Goal: Information Seeking & Learning: Learn about a topic

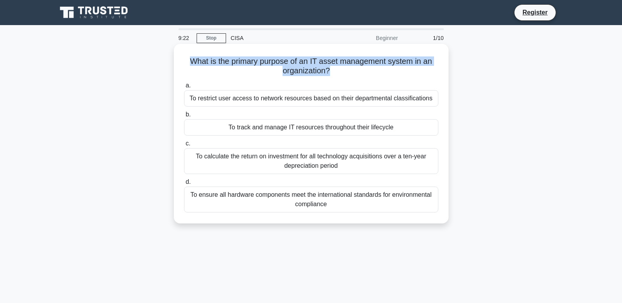
click at [230, 71] on h5 "What is the primary purpose of an IT asset management system in an organization…" at bounding box center [311, 67] width 256 height 20
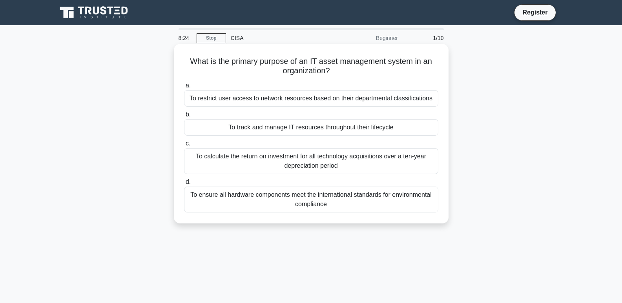
click at [212, 125] on div "To track and manage IT resources throughout their lifecycle" at bounding box center [311, 127] width 254 height 16
click at [184, 117] on input "b. To track and manage IT resources throughout their lifecycle" at bounding box center [184, 114] width 0 height 5
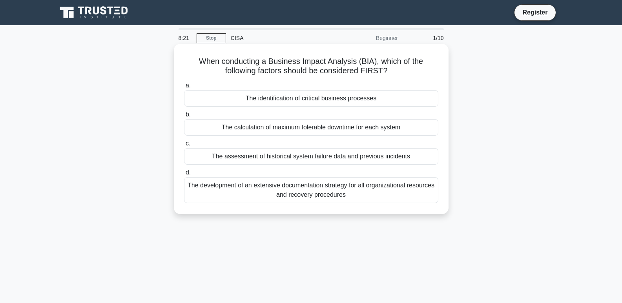
click at [188, 115] on span "b." at bounding box center [188, 114] width 5 height 7
click at [184, 115] on input "b. The calculation of maximum tolerable downtime for each system" at bounding box center [184, 114] width 0 height 5
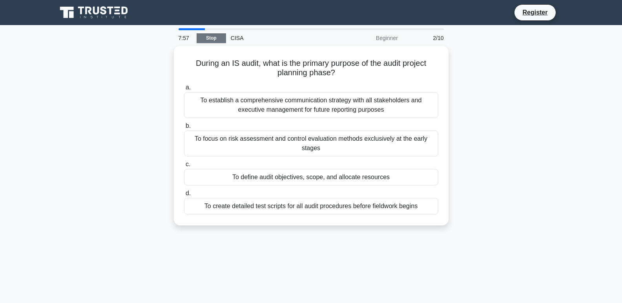
click at [221, 37] on link "Stop" at bounding box center [211, 38] width 29 height 10
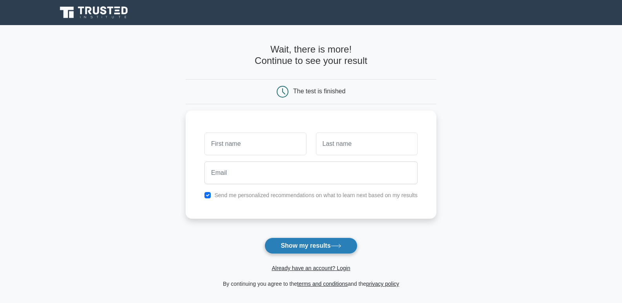
click at [289, 246] on button "Show my results" at bounding box center [311, 246] width 93 height 16
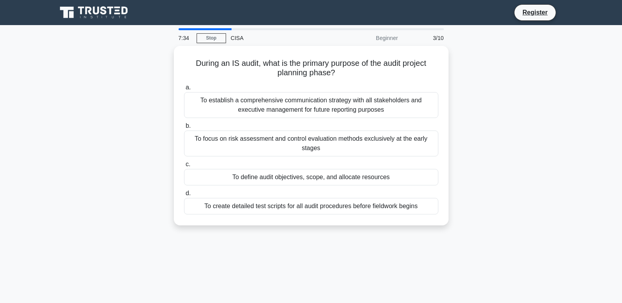
click at [240, 40] on div "CISA" at bounding box center [280, 38] width 108 height 16
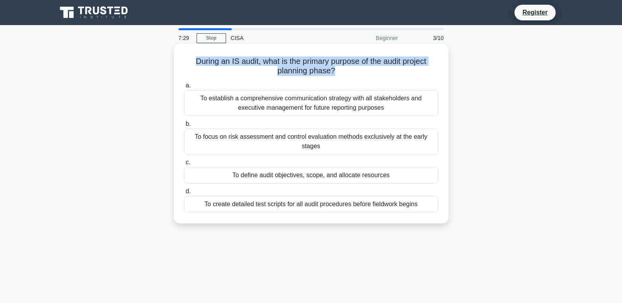
drag, startPoint x: 335, startPoint y: 71, endPoint x: 193, endPoint y: 60, distance: 142.5
click at [193, 60] on h5 "During an IS audit, what is the primary purpose of the audit project planning p…" at bounding box center [311, 67] width 256 height 20
copy h5 "During an IS audit, what is the primary purpose of the audit project planning p…"
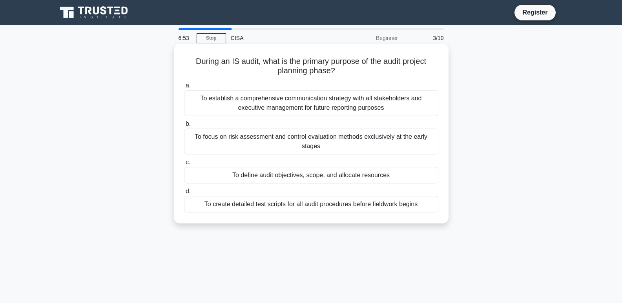
click at [200, 140] on div "To focus on risk assessment and control evaluation methods exclusively at the e…" at bounding box center [311, 142] width 254 height 26
click at [184, 127] on input "b. To focus on risk assessment and control evaluation methods exclusively at th…" at bounding box center [184, 124] width 0 height 5
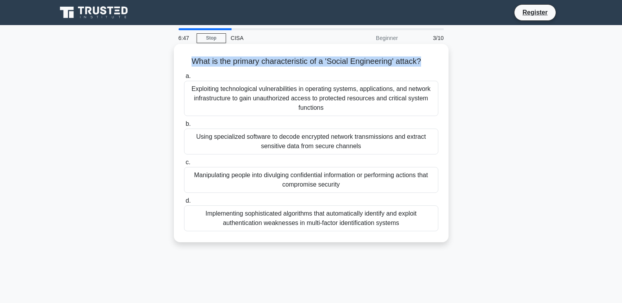
drag, startPoint x: 422, startPoint y: 61, endPoint x: 189, endPoint y: 61, distance: 232.4
click at [189, 61] on h5 "What is the primary characteristic of a 'Social Engineering' attack? .spinner_0…" at bounding box center [311, 62] width 256 height 10
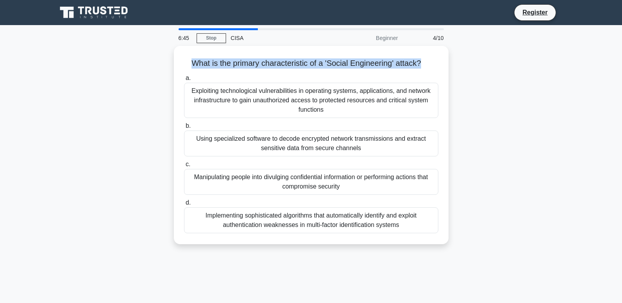
copy h5 "What is the primary characteristic of a 'Social Engineering' attack?"
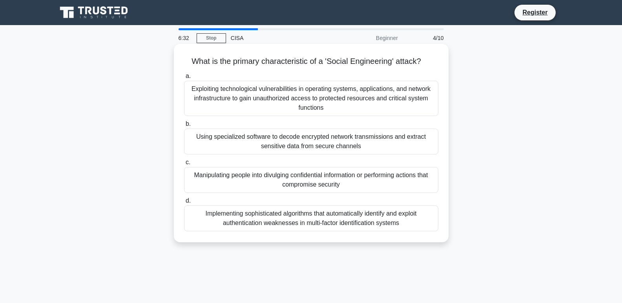
click at [221, 104] on div "Exploiting technological vulnerabilities in operating systems, applications, an…" at bounding box center [311, 98] width 254 height 35
click at [184, 79] on input "a. Exploiting technological vulnerabilities in operating systems, applications,…" at bounding box center [184, 76] width 0 height 5
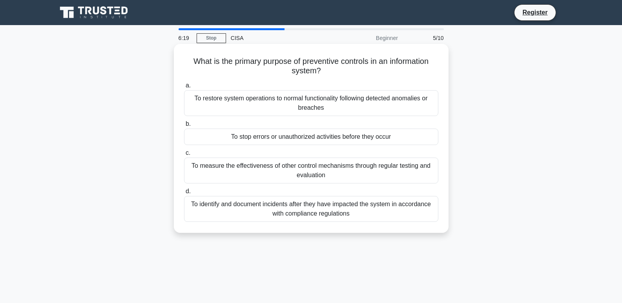
drag, startPoint x: 321, startPoint y: 70, endPoint x: 188, endPoint y: 52, distance: 134.7
click at [188, 52] on div "What is the primary purpose of preventive controls in an information system? .s…" at bounding box center [311, 138] width 268 height 183
copy h5 "What is the primary purpose of preventive controls in an information system?"
click at [273, 137] on div "To stop errors or unauthorized activities before they occur" at bounding box center [311, 137] width 254 height 16
click at [184, 127] on input "b. To stop errors or unauthorized activities before they occur" at bounding box center [184, 124] width 0 height 5
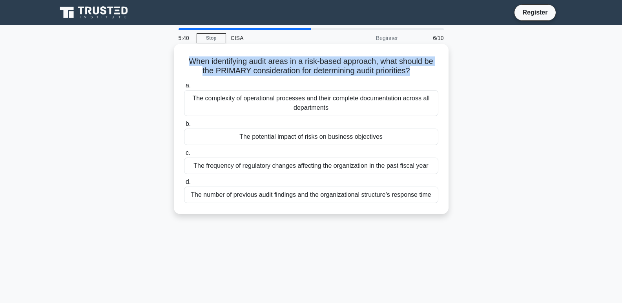
drag, startPoint x: 412, startPoint y: 69, endPoint x: 183, endPoint y: 62, distance: 229.0
click at [183, 62] on h5 "When identifying audit areas in a risk-based approach, what should be the PRIMA…" at bounding box center [311, 67] width 256 height 20
copy h5 "When identifying audit areas in a risk-based approach, what should be the PRIMA…"
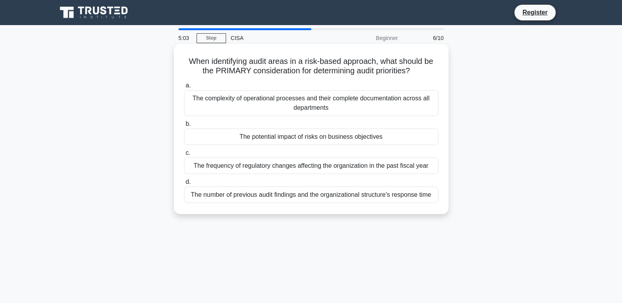
click at [309, 135] on div "The potential impact of risks on business objectives" at bounding box center [311, 137] width 254 height 16
click at [184, 127] on input "b. The potential impact of risks on business objectives" at bounding box center [184, 124] width 0 height 5
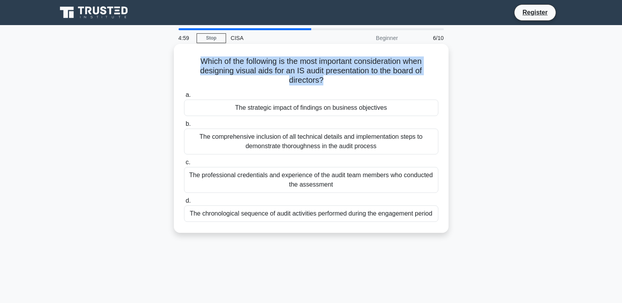
drag, startPoint x: 323, startPoint y: 80, endPoint x: 194, endPoint y: 64, distance: 130.5
click at [194, 64] on h5 "Which of the following is the most important consideration when designing visua…" at bounding box center [311, 71] width 256 height 29
copy h5 "Which of the following is the most important consideration when designing visua…"
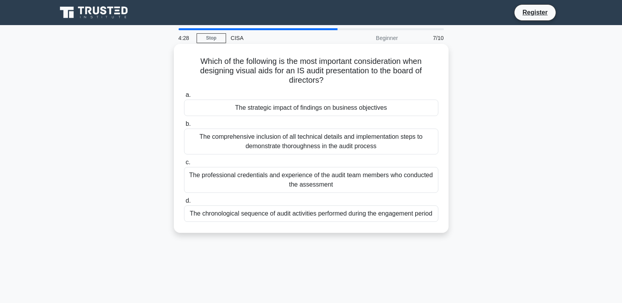
click at [274, 142] on div "The comprehensive inclusion of all technical details and implementation steps t…" at bounding box center [311, 142] width 254 height 26
click at [184, 127] on input "b. The comprehensive inclusion of all technical details and implementation step…" at bounding box center [184, 124] width 0 height 5
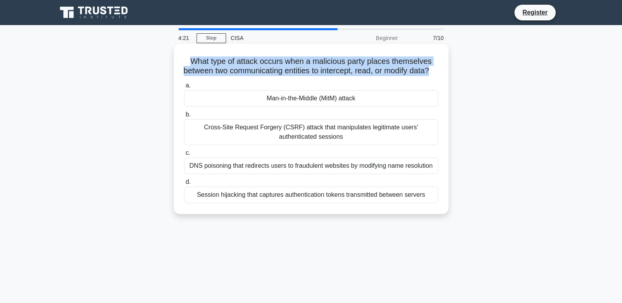
drag, startPoint x: 315, startPoint y: 81, endPoint x: 185, endPoint y: 60, distance: 131.6
click at [185, 60] on h5 "What type of attack occurs when a malicious party places themselves between two…" at bounding box center [311, 67] width 256 height 20
copy h5 "What type of attack occurs when a malicious party places themselves between two…"
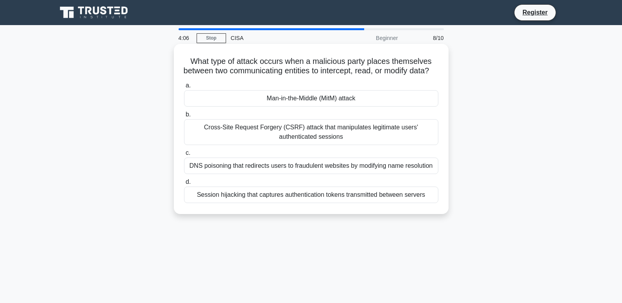
click at [300, 107] on div "Man-in-the-Middle (MitM) attack" at bounding box center [311, 98] width 254 height 16
click at [184, 88] on input "a. Man-in-the-Middle (MitM) attack" at bounding box center [184, 85] width 0 height 5
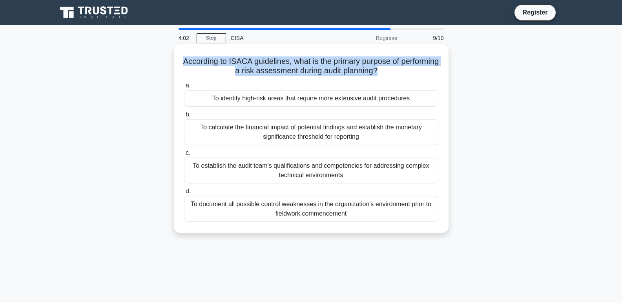
drag, startPoint x: 399, startPoint y: 73, endPoint x: 184, endPoint y: 58, distance: 215.7
click at [184, 58] on h5 "According to ISACA guidelines, what is the primary purpose of performing a risk…" at bounding box center [311, 67] width 256 height 20
copy h5 "According to ISACA guidelines, what is the primary purpose of performing a risk…"
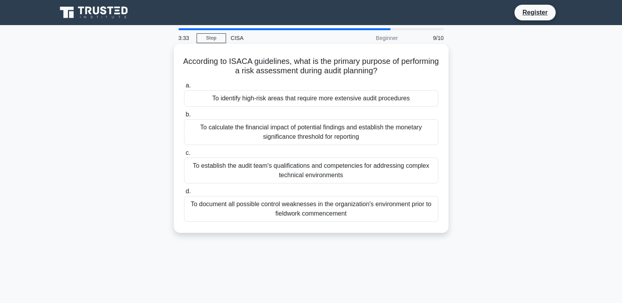
click at [302, 99] on div "To identify high-risk areas that require more extensive audit procedures" at bounding box center [311, 98] width 254 height 16
click at [184, 88] on input "a. To identify high-risk areas that require more extensive audit procedures" at bounding box center [184, 85] width 0 height 5
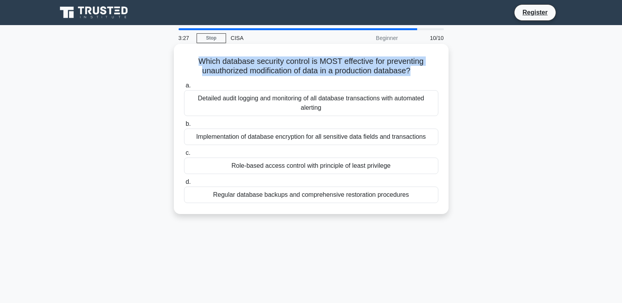
drag, startPoint x: 414, startPoint y: 71, endPoint x: 191, endPoint y: 62, distance: 223.2
click at [191, 62] on h5 "Which database security control is MOST effective for preventing unauthorized m…" at bounding box center [311, 67] width 256 height 20
copy h5 "Which database security control is MOST effective for preventing unauthorized m…"
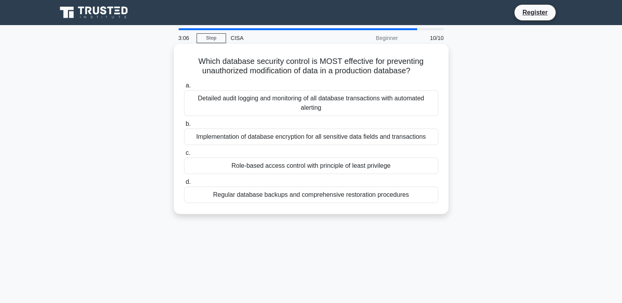
click at [292, 138] on div "Implementation of database encryption for all sensitive data fields and transac…" at bounding box center [311, 137] width 254 height 16
click at [184, 127] on input "b. Implementation of database encryption for all sensitive data fields and tran…" at bounding box center [184, 124] width 0 height 5
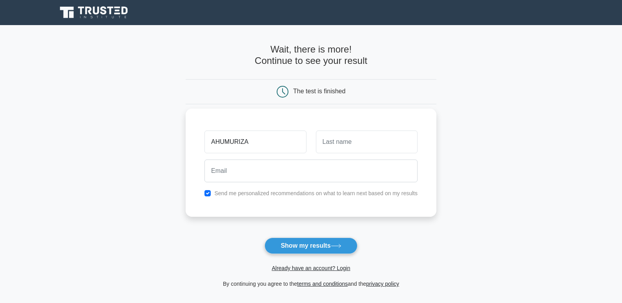
type input "AHUMURIZA"
click at [373, 139] on input "text" at bounding box center [367, 142] width 102 height 23
type input "ANTHONY"
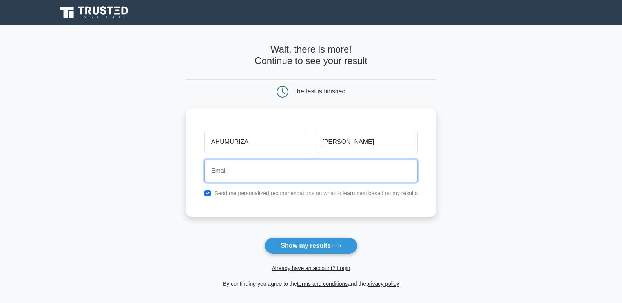
click at [261, 181] on input "email" at bounding box center [311, 171] width 213 height 23
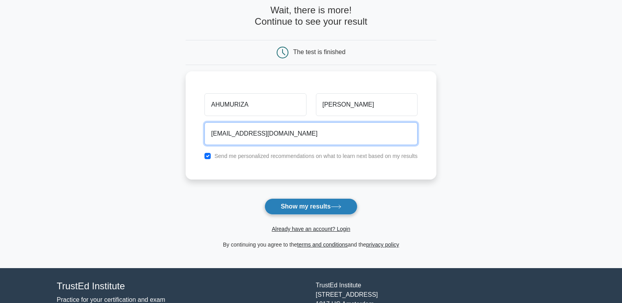
type input "anthonyahumuriza@gmail.com"
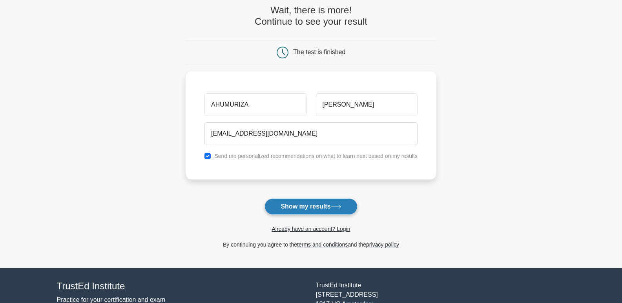
click at [308, 205] on button "Show my results" at bounding box center [311, 207] width 93 height 16
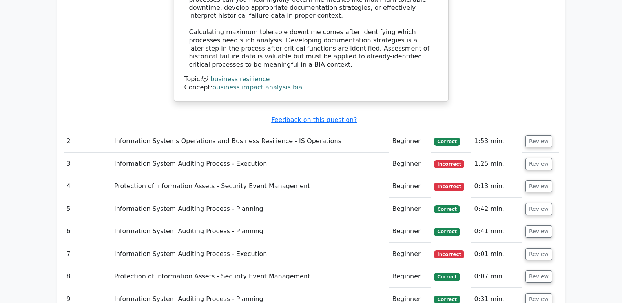
scroll to position [903, 0]
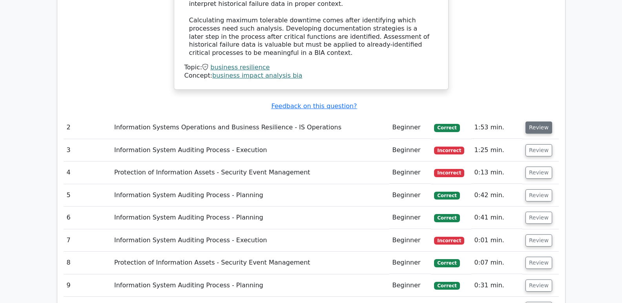
click at [531, 122] on button "Review" at bounding box center [539, 128] width 27 height 12
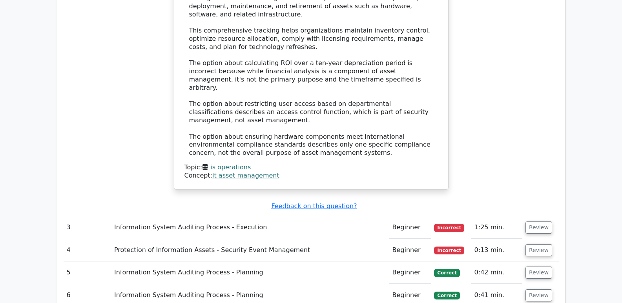
scroll to position [1256, 0]
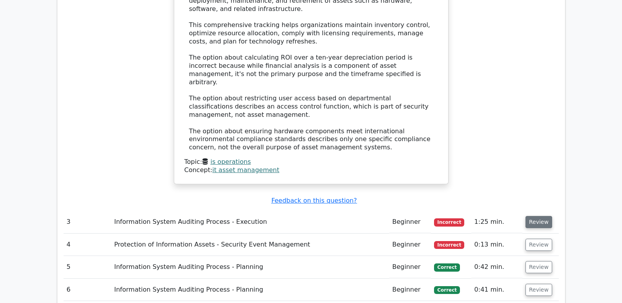
click at [537, 216] on button "Review" at bounding box center [539, 222] width 27 height 12
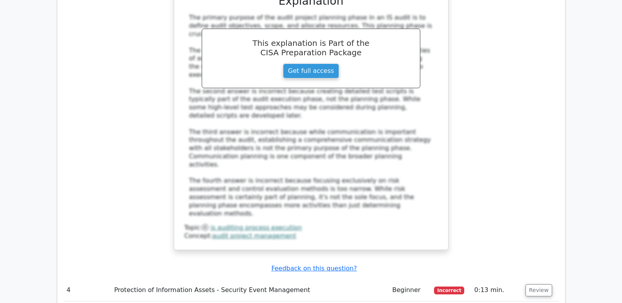
scroll to position [1688, 0]
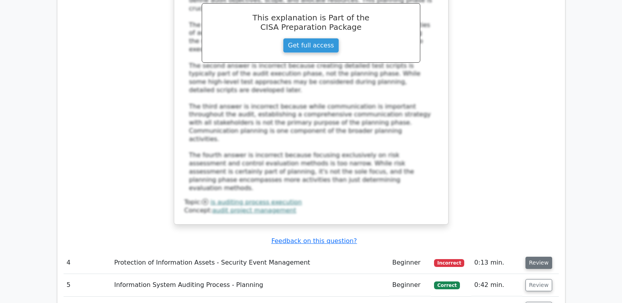
click at [539, 257] on button "Review" at bounding box center [539, 263] width 27 height 12
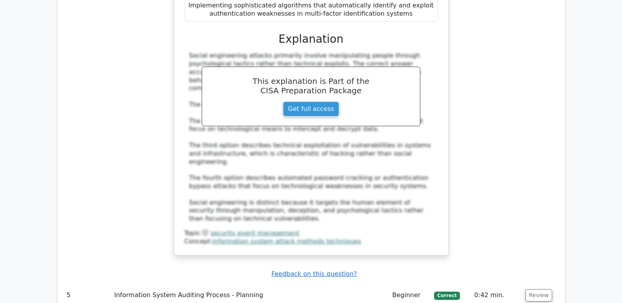
scroll to position [2120, 0]
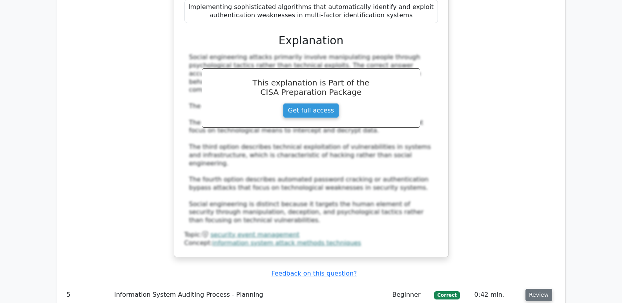
click at [535, 289] on button "Review" at bounding box center [539, 295] width 27 height 12
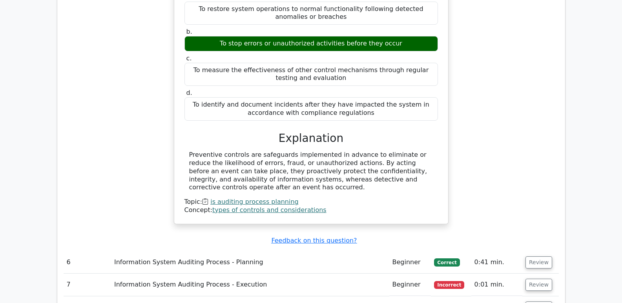
scroll to position [2473, 0]
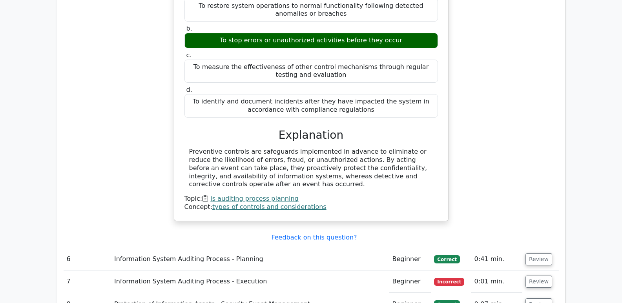
click at [446, 256] on span "Correct" at bounding box center [447, 260] width 26 height 8
click at [533, 254] on button "Review" at bounding box center [539, 260] width 27 height 12
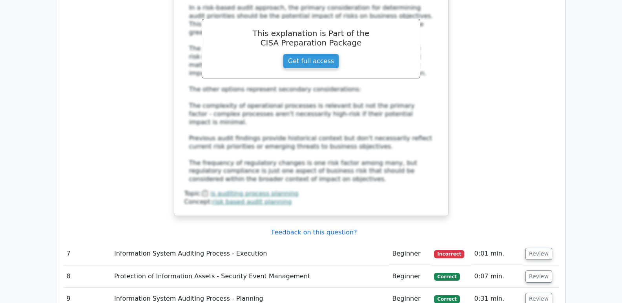
scroll to position [2944, 0]
click at [542, 248] on button "Review" at bounding box center [539, 254] width 27 height 12
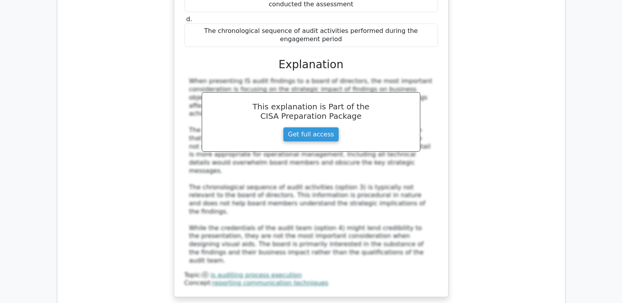
scroll to position [3337, 0]
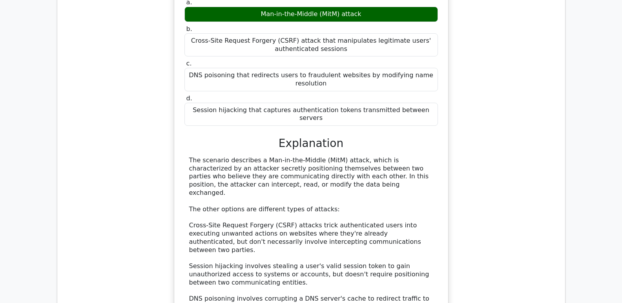
scroll to position [3768, 0]
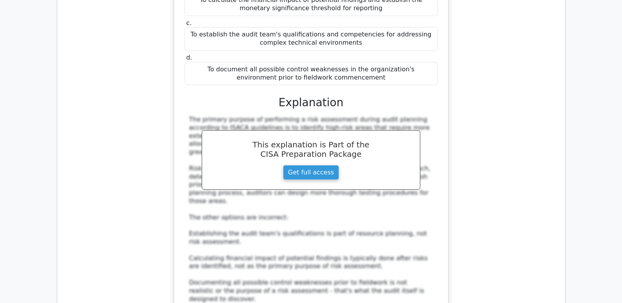
scroll to position [4239, 0]
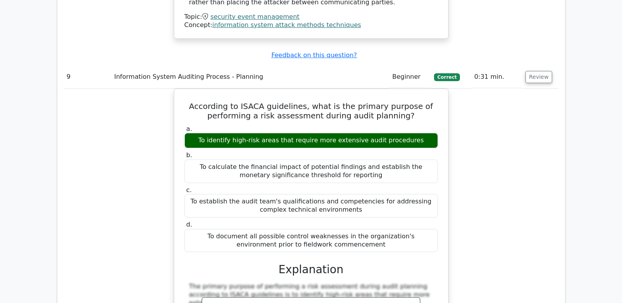
scroll to position [4043, 0]
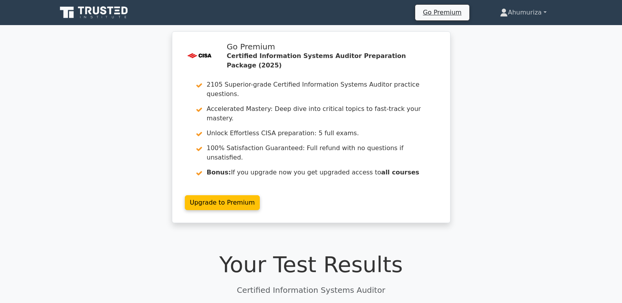
click at [525, 13] on link "Ahumuriza" at bounding box center [523, 13] width 84 height 16
click at [499, 31] on link "Profile" at bounding box center [513, 31] width 62 height 13
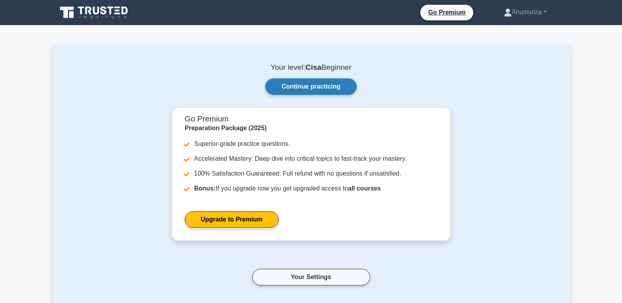
click at [303, 82] on link "Continue practicing" at bounding box center [310, 87] width 91 height 16
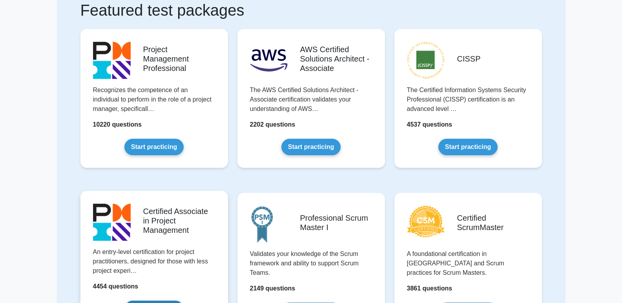
scroll to position [79, 0]
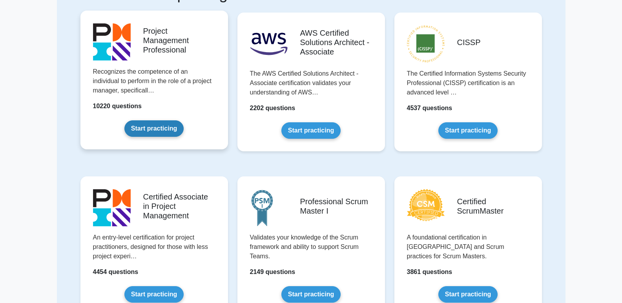
click at [159, 123] on link "Start practicing" at bounding box center [153, 129] width 59 height 16
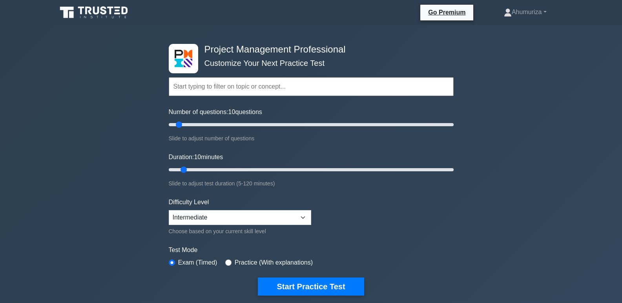
scroll to position [39, 0]
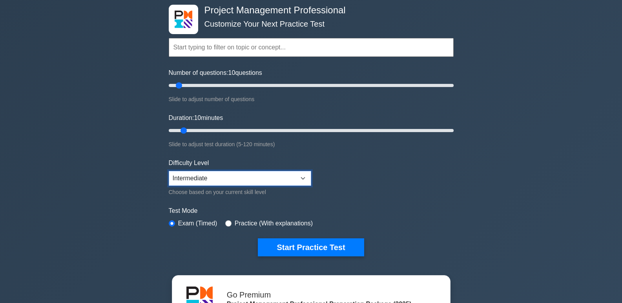
click at [305, 175] on select "Beginner Intermediate Expert" at bounding box center [240, 178] width 142 height 15
select select "beginner"
click at [169, 171] on select "Beginner Intermediate Expert" at bounding box center [240, 178] width 142 height 15
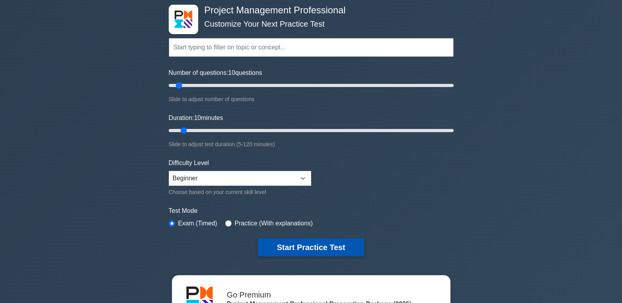
click at [303, 247] on button "Start Practice Test" at bounding box center [311, 248] width 106 height 18
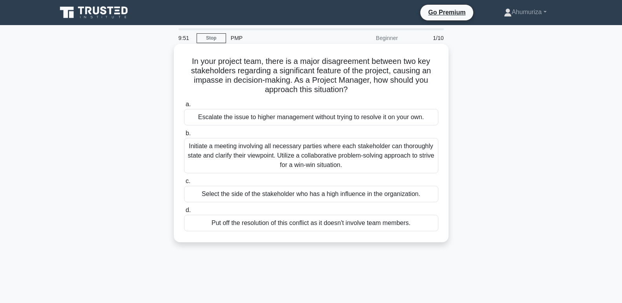
click at [236, 114] on div "Escalate the issue to higher management without trying to resolve it on your ow…" at bounding box center [311, 117] width 254 height 16
click at [184, 107] on input "a. Escalate the issue to higher management without trying to resolve it on your…" at bounding box center [184, 104] width 0 height 5
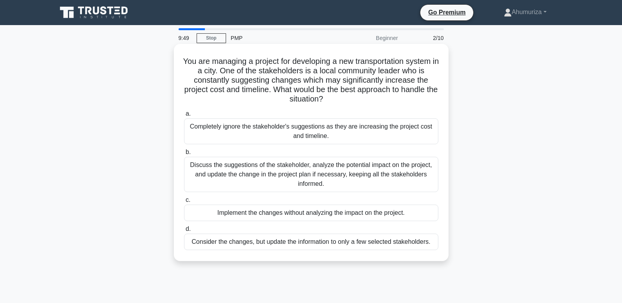
click at [230, 128] on div "Completely ignore the stakeholder's suggestions as they are increasing the proj…" at bounding box center [311, 132] width 254 height 26
click at [184, 117] on input "a. Completely ignore the stakeholder's suggestions as they are increasing the p…" at bounding box center [184, 113] width 0 height 5
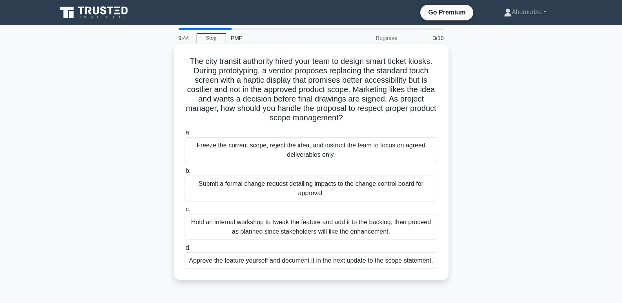
click at [272, 187] on div "Submit a formal change request detailing impacts to the change control board fo…" at bounding box center [311, 189] width 254 height 26
click at [184, 174] on input "b. Submit a formal change request detailing impacts to the change control board…" at bounding box center [184, 171] width 0 height 5
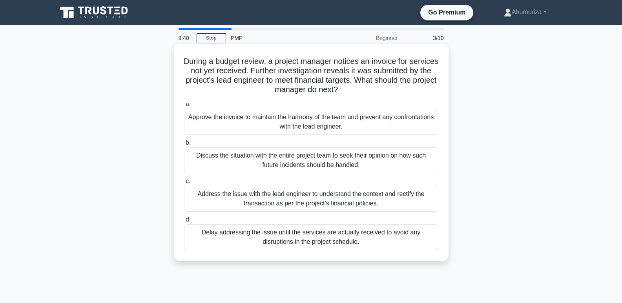
click at [279, 200] on div "Address the issue with the lead engineer to understand the context and rectify …" at bounding box center [311, 199] width 254 height 26
click at [184, 184] on input "c. Address the issue with the lead engineer to understand the context and recti…" at bounding box center [184, 181] width 0 height 5
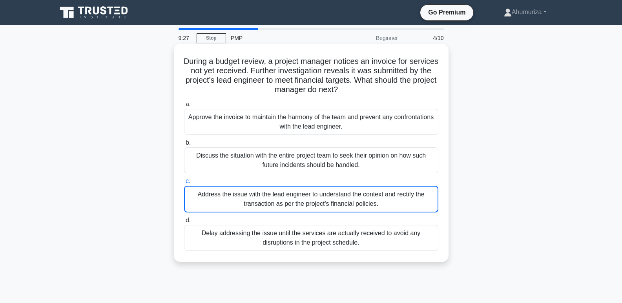
click at [271, 122] on div "Approve the invoice to maintain the harmony of the team and prevent any confron…" at bounding box center [311, 122] width 254 height 26
click at [184, 107] on input "a. Approve the invoice to maintain the harmony of the team and prevent any conf…" at bounding box center [184, 104] width 0 height 5
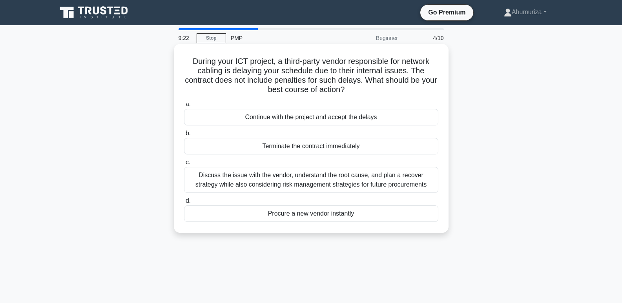
click at [334, 181] on div "Discuss the issue with the vendor, understand the root cause, and plan a recove…" at bounding box center [311, 180] width 254 height 26
click at [184, 165] on input "c. Discuss the issue with the vendor, understand the root cause, and plan a rec…" at bounding box center [184, 162] width 0 height 5
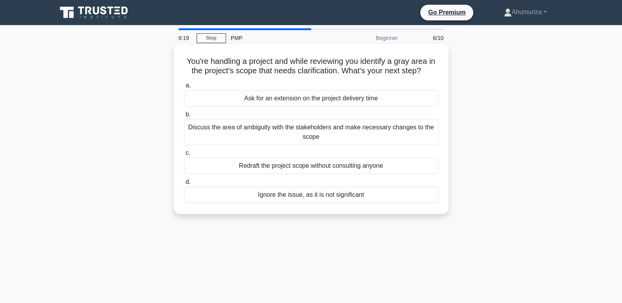
click at [310, 129] on div "Discuss the area of ambiguity with the stakeholders and make necessary changes …" at bounding box center [311, 132] width 254 height 26
click at [184, 117] on input "b. Discuss the area of ambiguity with the stakeholders and make necessary chang…" at bounding box center [184, 114] width 0 height 5
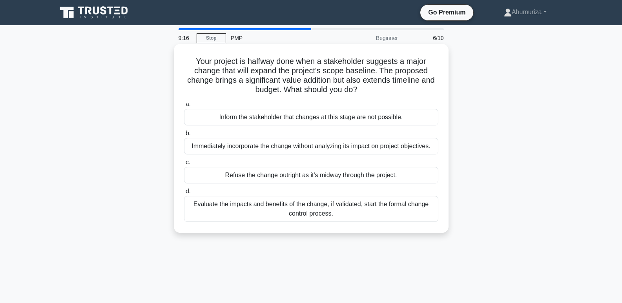
click at [267, 209] on div "Evaluate the impacts and benefits of the change, if validated, start the formal…" at bounding box center [311, 209] width 254 height 26
click at [184, 194] on input "d. Evaluate the impacts and benefits of the change, if validated, start the for…" at bounding box center [184, 191] width 0 height 5
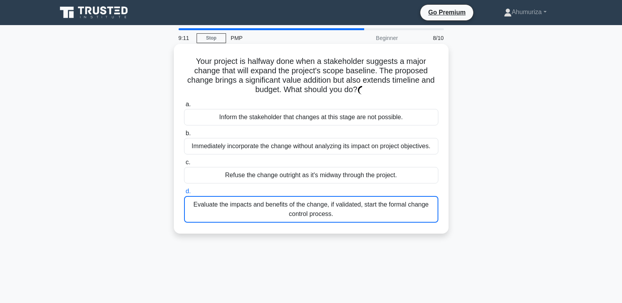
click at [296, 117] on div "Inform the stakeholder that changes at this stage are not possible." at bounding box center [311, 117] width 254 height 16
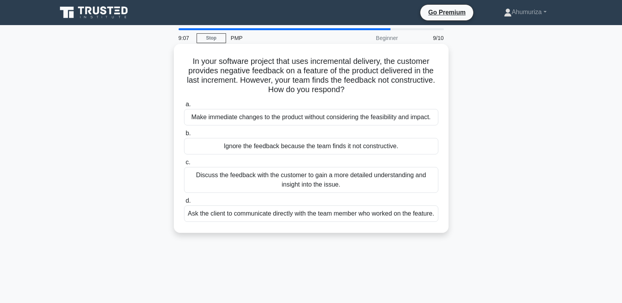
click at [330, 181] on div "Discuss the feedback with the customer to gain a more detailed understanding an…" at bounding box center [311, 180] width 254 height 26
click at [184, 165] on input "c. Discuss the feedback with the customer to gain a more detailed understanding…" at bounding box center [184, 162] width 0 height 5
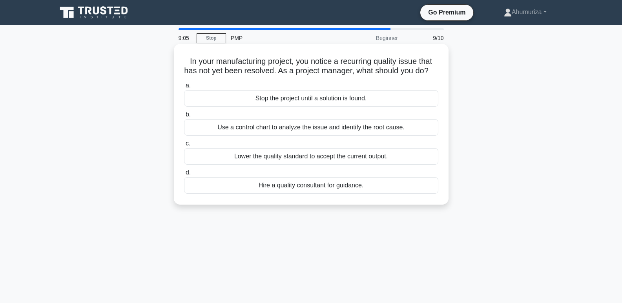
click at [309, 107] on div "Stop the project until a solution is found." at bounding box center [311, 98] width 254 height 16
click at [184, 88] on input "a. Stop the project until a solution is found." at bounding box center [184, 85] width 0 height 5
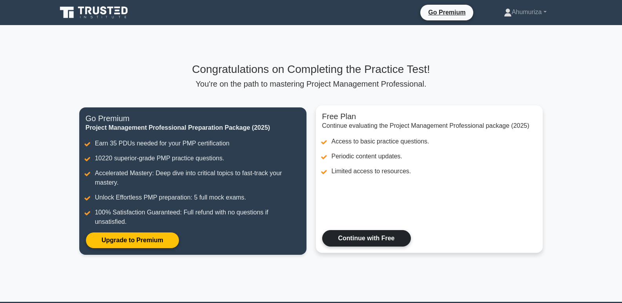
click at [378, 233] on link "Continue with Free" at bounding box center [366, 238] width 89 height 16
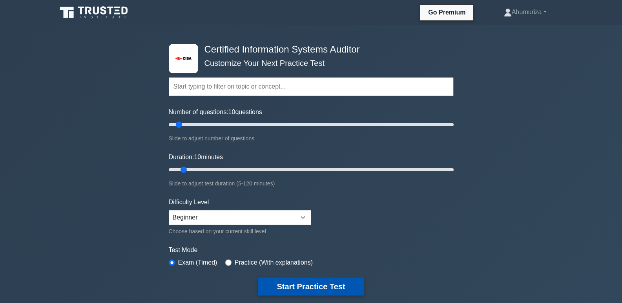
click at [288, 286] on button "Start Practice Test" at bounding box center [311, 287] width 106 height 18
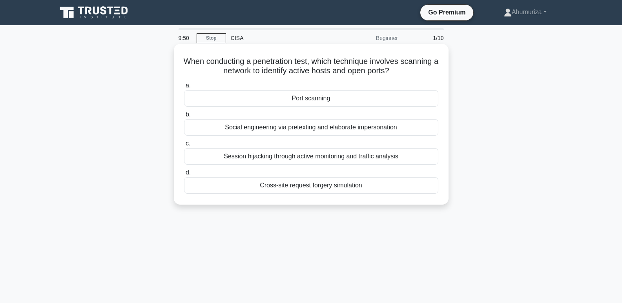
click at [327, 100] on div "Port scanning" at bounding box center [311, 98] width 254 height 16
click at [184, 88] on input "a. Port scanning" at bounding box center [184, 85] width 0 height 5
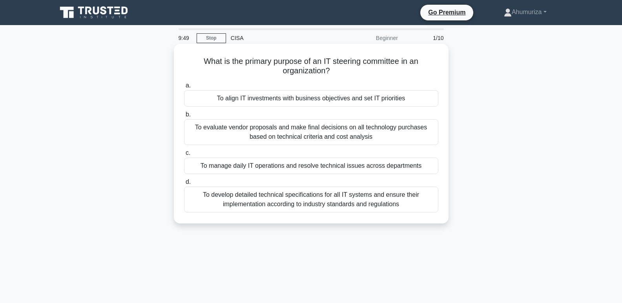
click at [288, 126] on div "To evaluate vendor proposals and make final decisions on all technology purchas…" at bounding box center [311, 132] width 254 height 26
click at [184, 117] on input "b. To evaluate vendor proposals and make final decisions on all technology purc…" at bounding box center [184, 114] width 0 height 5
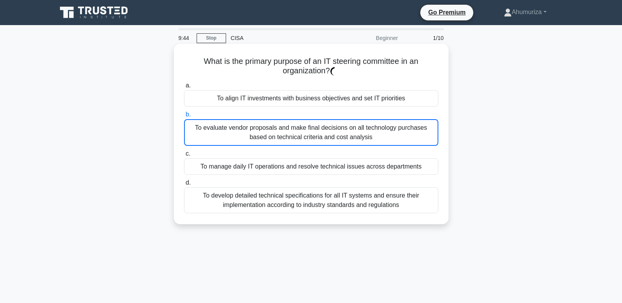
click at [333, 200] on div "To develop detailed technical specifications for all IT systems and ensure thei…" at bounding box center [311, 201] width 254 height 26
click at [184, 186] on input "d. To develop detailed technical specifications for all IT systems and ensure t…" at bounding box center [184, 183] width 0 height 5
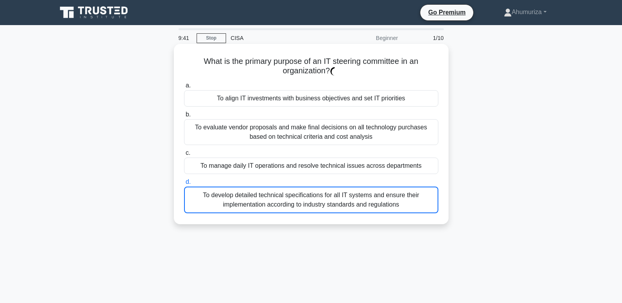
click at [323, 131] on div "To evaluate vendor proposals and make final decisions on all technology purchas…" at bounding box center [311, 132] width 254 height 26
click at [184, 117] on input "b. To evaluate vendor proposals and make final decisions on all technology purc…" at bounding box center [184, 114] width 0 height 5
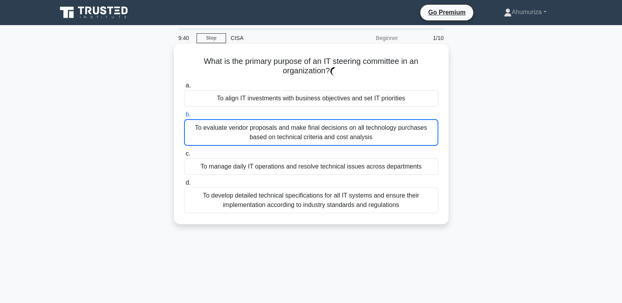
click at [318, 164] on div "To manage daily IT operations and resolve technical issues across departments" at bounding box center [311, 167] width 254 height 16
click at [184, 157] on input "c. To manage daily IT operations and resolve technical issues across departments" at bounding box center [184, 154] width 0 height 5
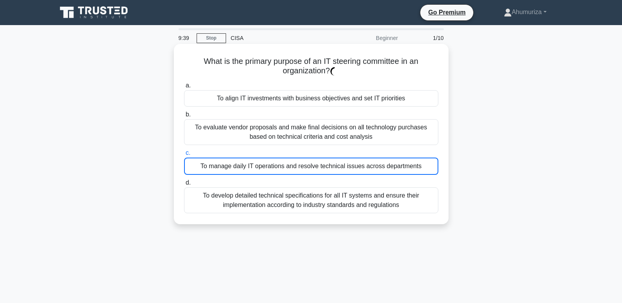
click at [321, 99] on div "To align IT investments with business objectives and set IT priorities" at bounding box center [311, 98] width 254 height 16
click at [322, 96] on div "To align IT investments with business objectives and set IT priorities" at bounding box center [311, 98] width 254 height 16
click at [358, 132] on div "To evaluate vendor proposals and make final decisions on all technology purchas…" at bounding box center [311, 132] width 254 height 26
click at [184, 117] on input "b. To evaluate vendor proposals and make final decisions on all technology purc…" at bounding box center [184, 114] width 0 height 5
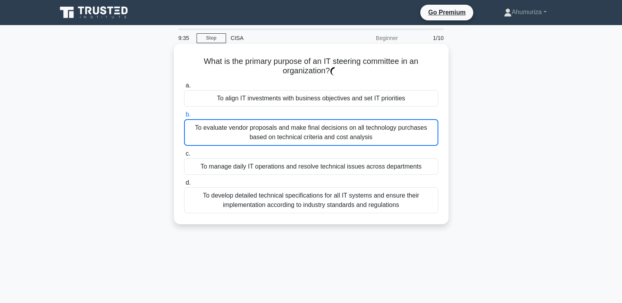
click at [350, 97] on div "To align IT investments with business objectives and set IT priorities" at bounding box center [311, 98] width 254 height 16
click at [320, 201] on div "To develop detailed technical specifications for all IT systems and ensure thei…" at bounding box center [311, 201] width 254 height 26
click at [184, 186] on input "d. To develop detailed technical specifications for all IT systems and ensure t…" at bounding box center [184, 183] width 0 height 5
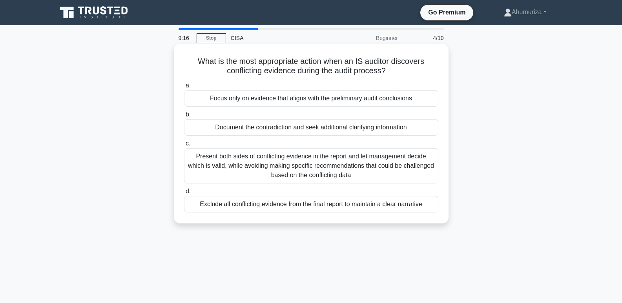
click at [331, 129] on div "Document the contradiction and seek additional clarifying information" at bounding box center [311, 127] width 254 height 16
click at [184, 117] on input "b. Document the contradiction and seek additional clarifying information" at bounding box center [184, 114] width 0 height 5
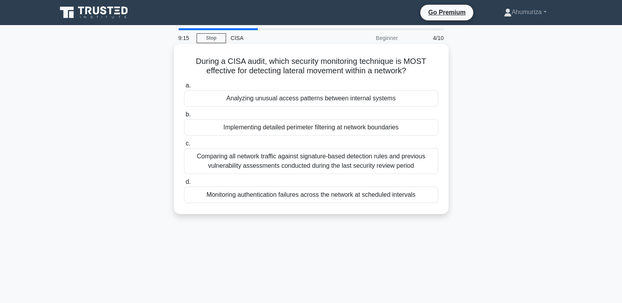
click at [330, 92] on div "Analyzing unusual access patterns between internal systems" at bounding box center [311, 98] width 254 height 16
click at [184, 88] on input "a. Analyzing unusual access patterns between internal systems" at bounding box center [184, 85] width 0 height 5
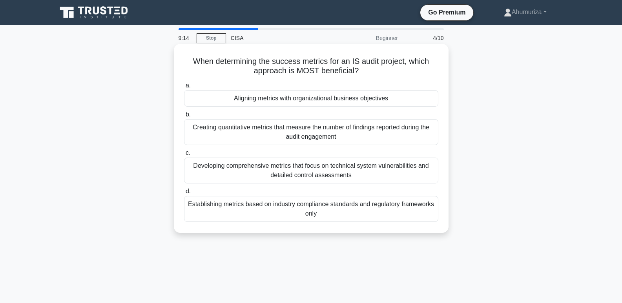
click at [324, 177] on div "Developing comprehensive metrics that focus on technical system vulnerabilities…" at bounding box center [311, 171] width 254 height 26
click at [184, 156] on input "c. Developing comprehensive metrics that focus on technical system vulnerabilit…" at bounding box center [184, 153] width 0 height 5
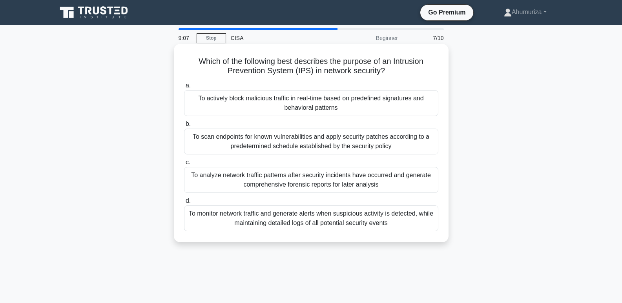
click at [331, 137] on div "To scan endpoints for known vulnerabilities and apply security patches accordin…" at bounding box center [311, 142] width 254 height 26
click at [184, 127] on input "b. To scan endpoints for known vulnerabilities and apply security patches accor…" at bounding box center [184, 124] width 0 height 5
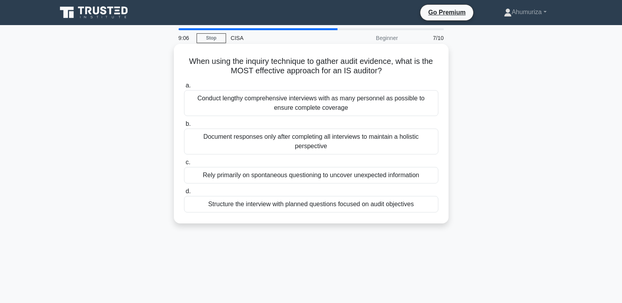
click at [330, 99] on div "Conduct lengthy comprehensive interviews with as many personnel as possible to …" at bounding box center [311, 103] width 254 height 26
click at [184, 88] on input "a. Conduct lengthy comprehensive interviews with as many personnel as possible …" at bounding box center [184, 85] width 0 height 5
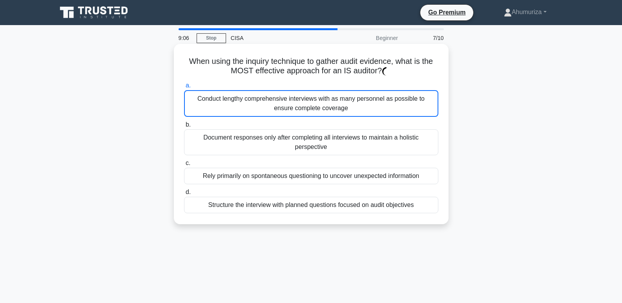
click at [310, 172] on div "Rely primarily on spontaneous questioning to uncover unexpected information" at bounding box center [311, 176] width 254 height 16
click at [184, 166] on input "c. Rely primarily on spontaneous questioning to uncover unexpected information" at bounding box center [184, 163] width 0 height 5
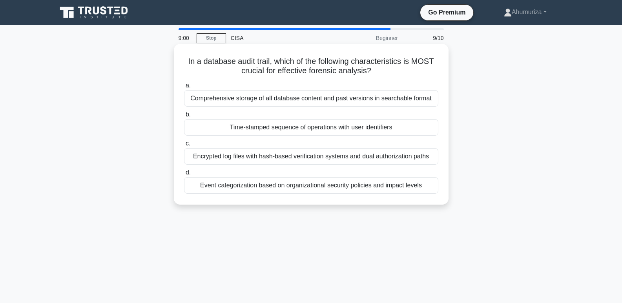
click at [329, 99] on div "Comprehensive storage of all database content and past versions in searchable f…" at bounding box center [311, 98] width 254 height 16
click at [184, 88] on input "a. Comprehensive storage of all database content and past versions in searchabl…" at bounding box center [184, 85] width 0 height 5
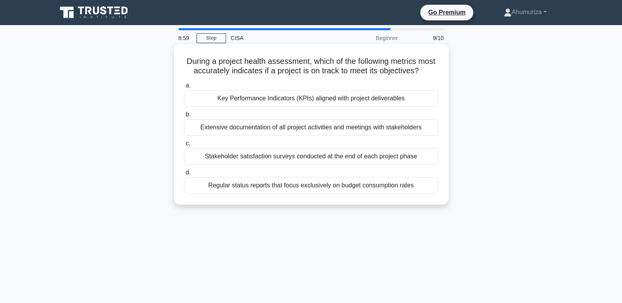
click at [318, 134] on div "Extensive documentation of all project activities and meetings with stakeholders" at bounding box center [311, 127] width 254 height 16
click at [184, 117] on input "b. Extensive documentation of all project activities and meetings with stakehol…" at bounding box center [184, 114] width 0 height 5
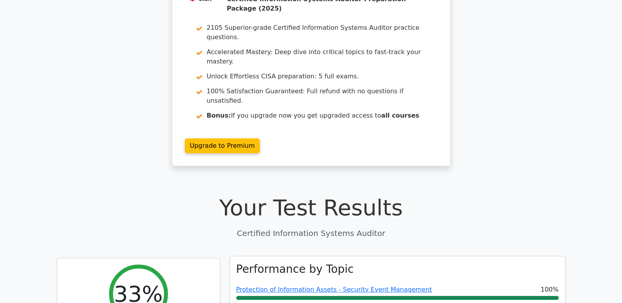
scroll to position [39, 0]
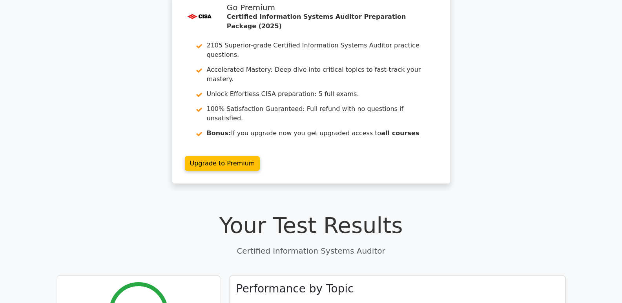
click at [334, 212] on h1 "Your Test Results" at bounding box center [311, 225] width 509 height 26
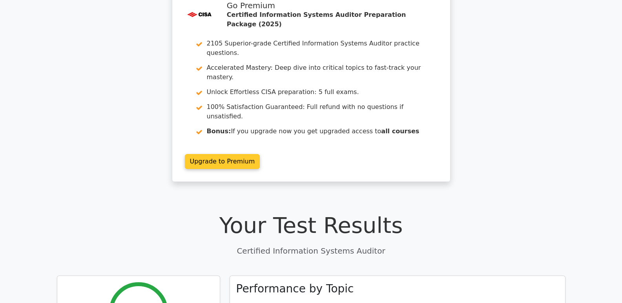
click at [201, 154] on link "Upgrade to Premium" at bounding box center [222, 161] width 75 height 15
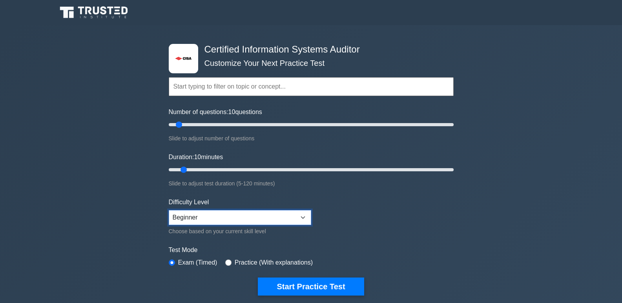
click at [197, 216] on select "Beginner Intermediate Expert" at bounding box center [240, 217] width 142 height 15
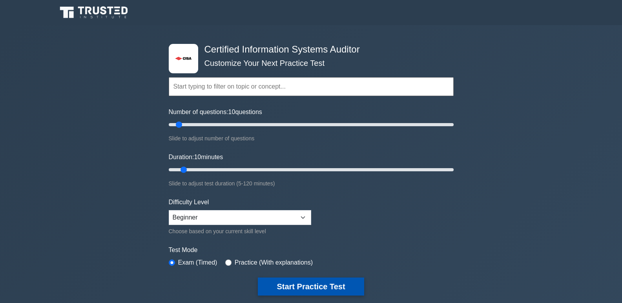
click at [301, 280] on button "Start Practice Test" at bounding box center [311, 287] width 106 height 18
click at [299, 281] on button "Start Practice Test" at bounding box center [311, 287] width 106 height 18
